Goal: Information Seeking & Learning: Learn about a topic

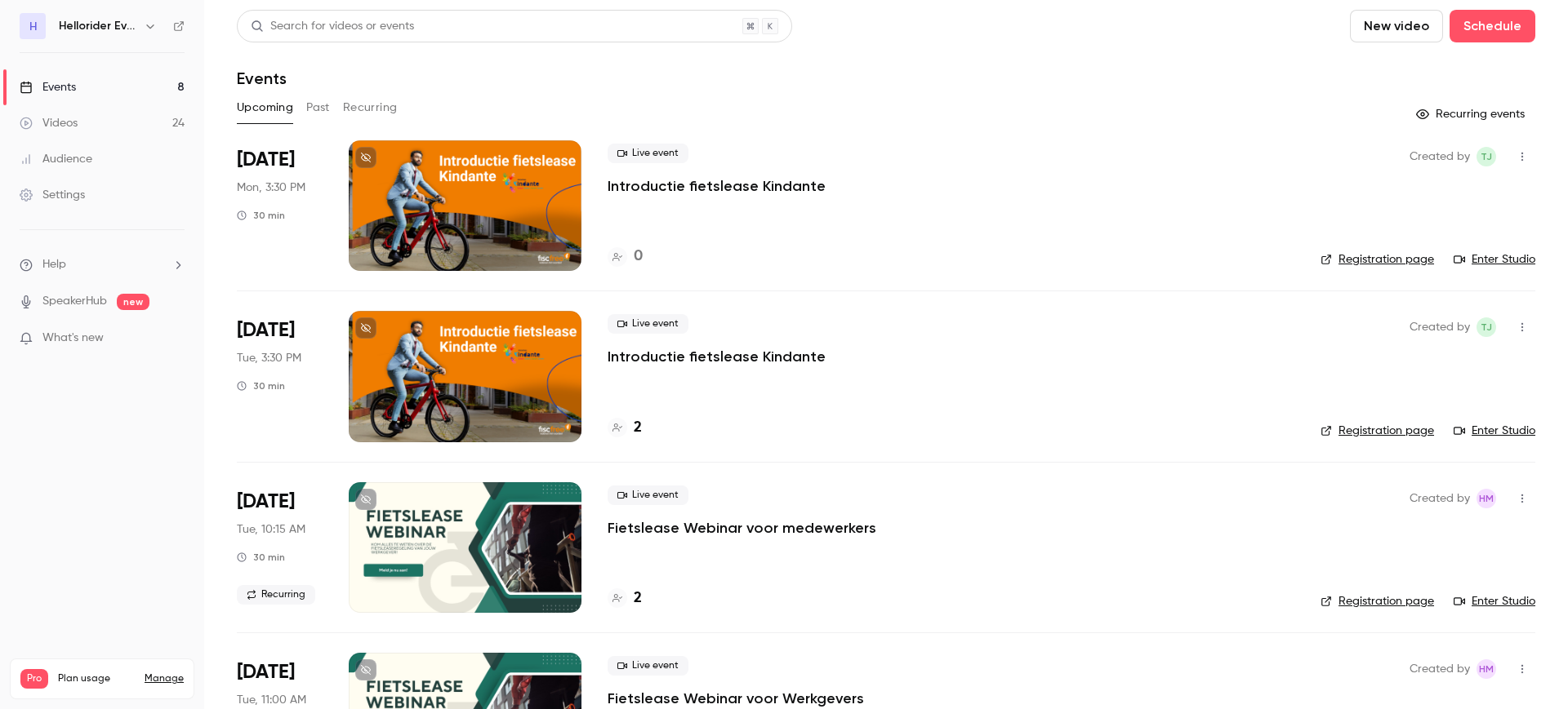
click at [320, 110] on button "Past" at bounding box center [318, 107] width 23 height 26
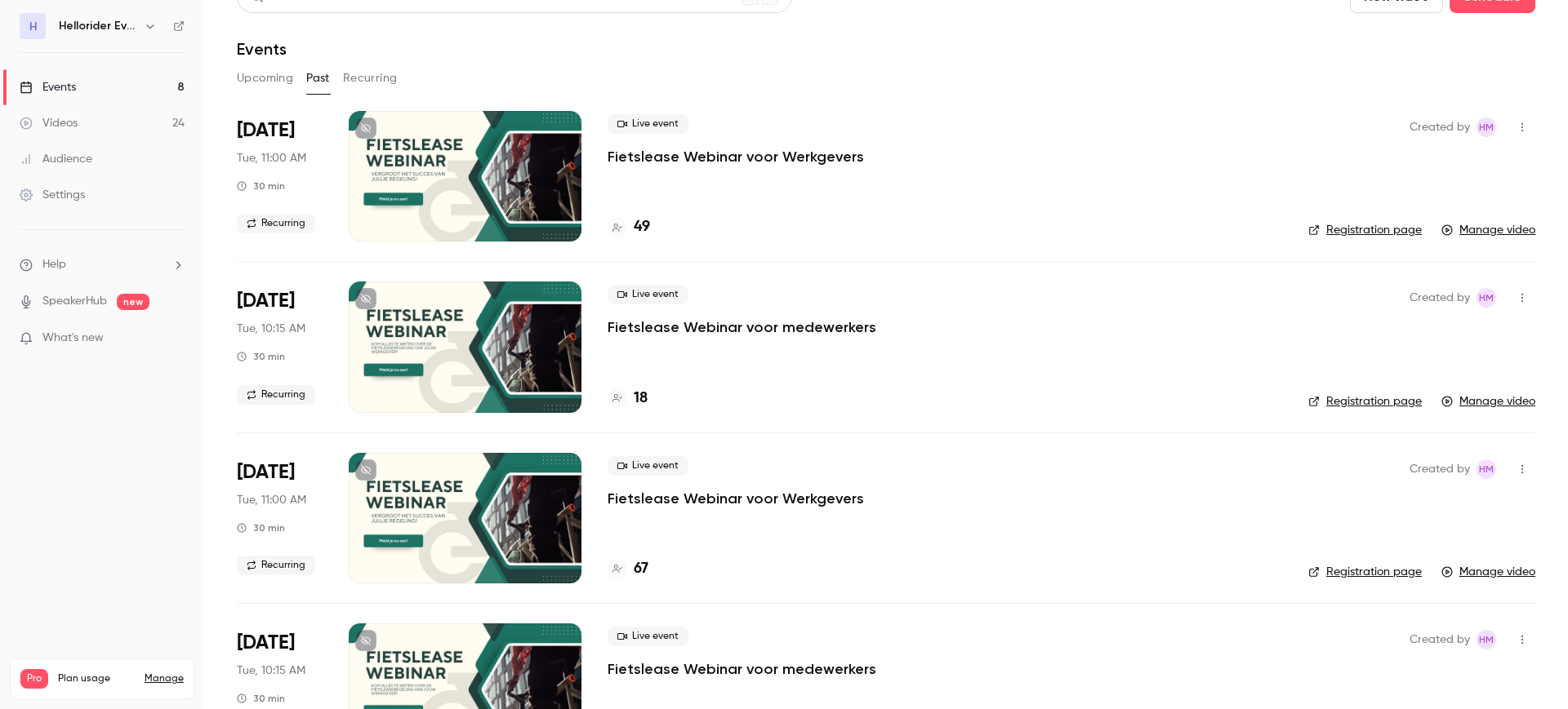
scroll to position [32, 0]
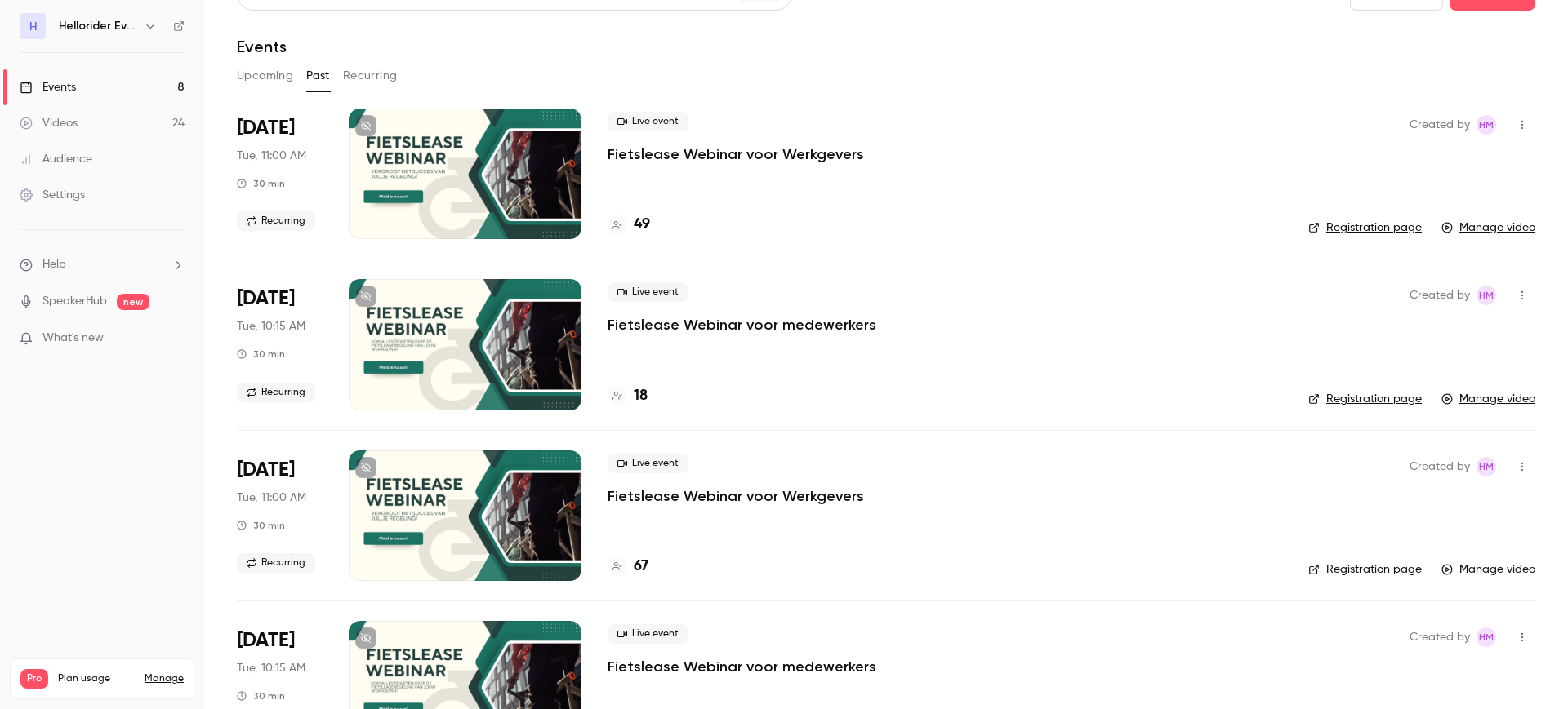
click at [736, 156] on p "Fietslease Webinar voor Werkgevers" at bounding box center [735, 154] width 256 height 19
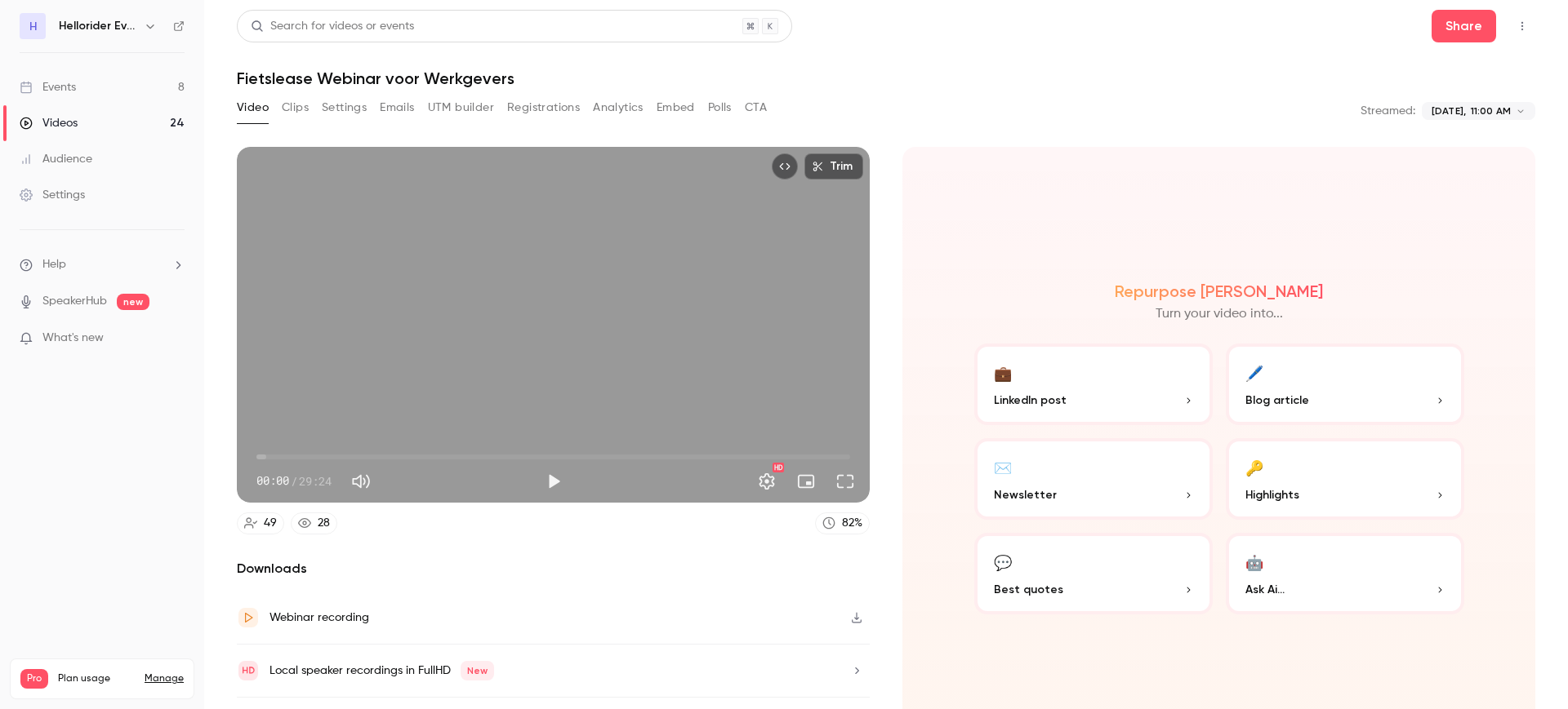
click at [621, 106] on button "Analytics" at bounding box center [618, 107] width 51 height 26
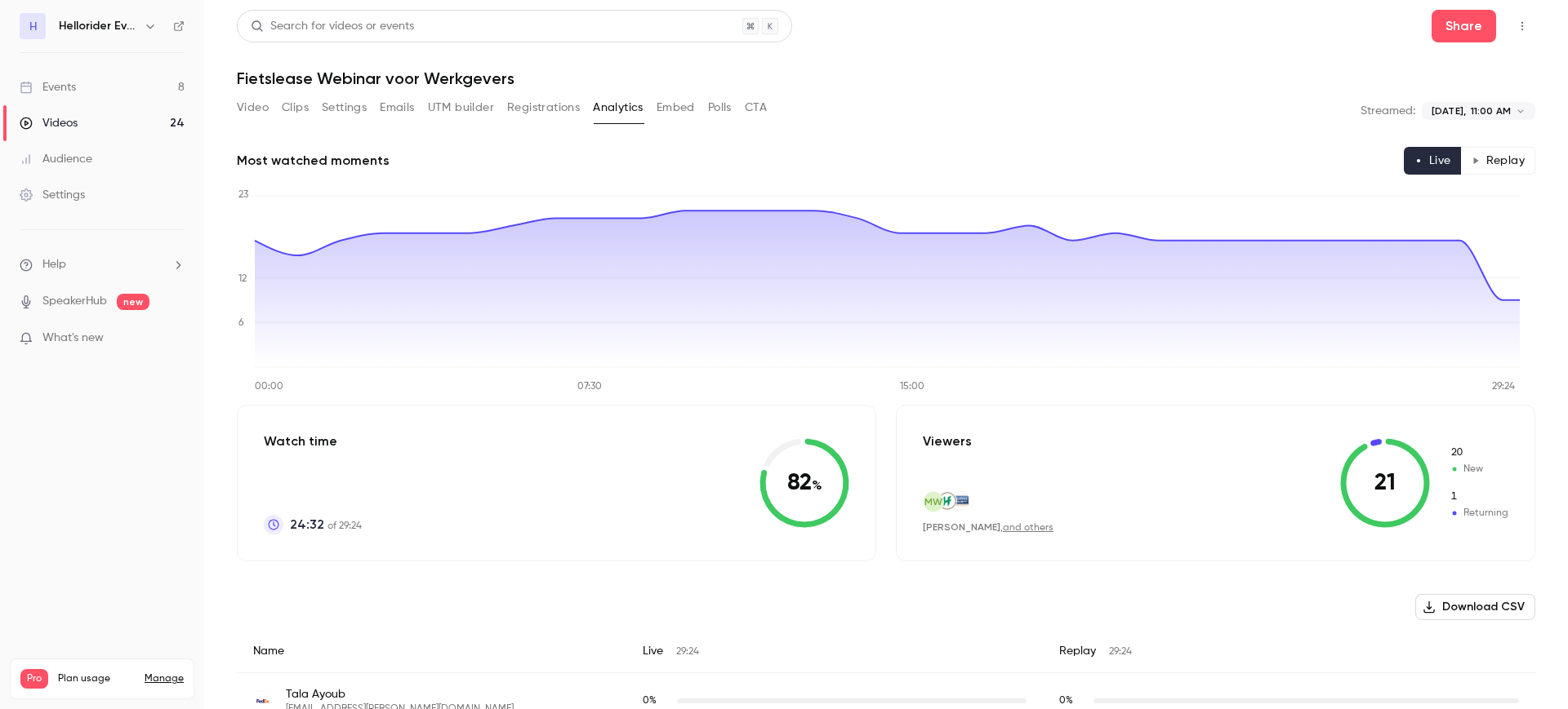
click at [525, 104] on button "Registrations" at bounding box center [543, 107] width 73 height 26
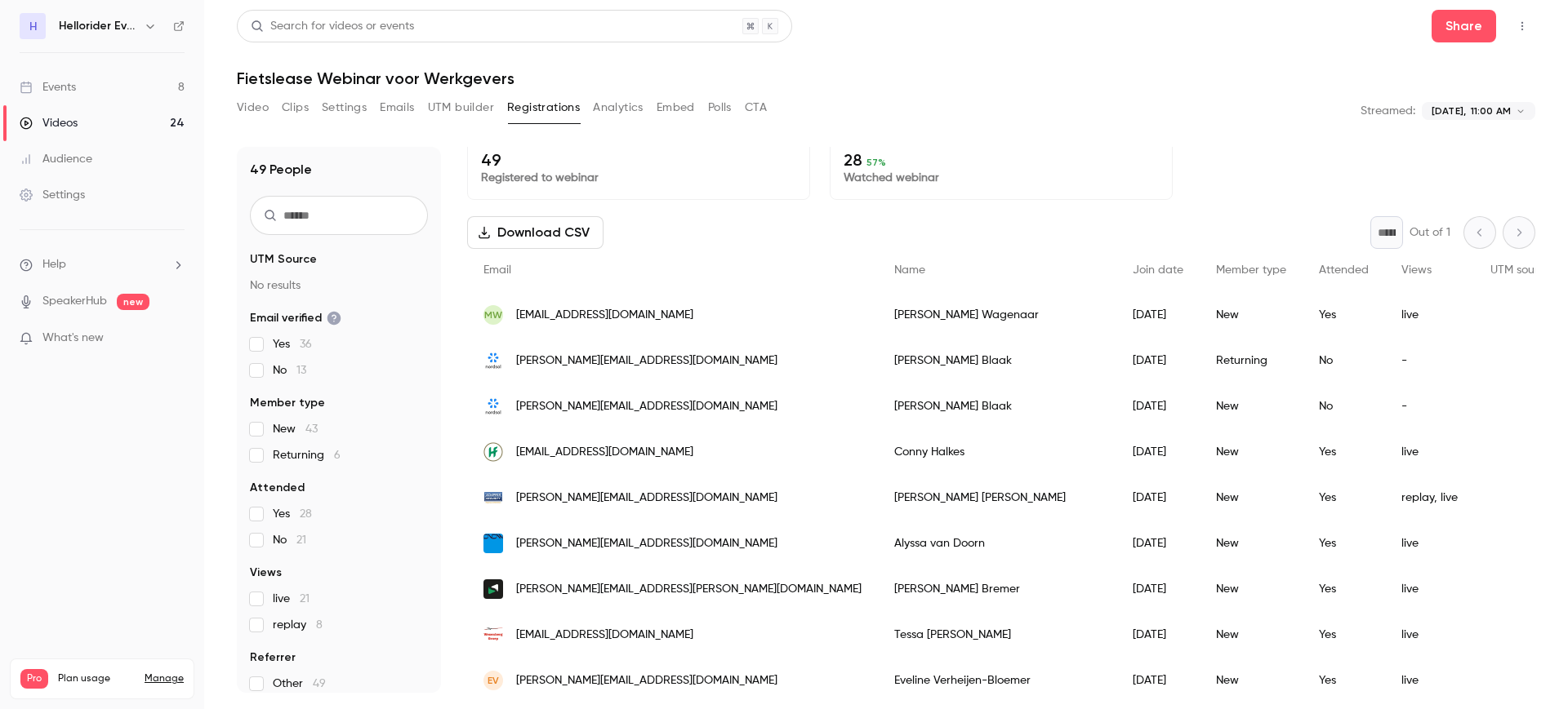
scroll to position [20, 0]
